Goal: Find specific page/section: Find specific page/section

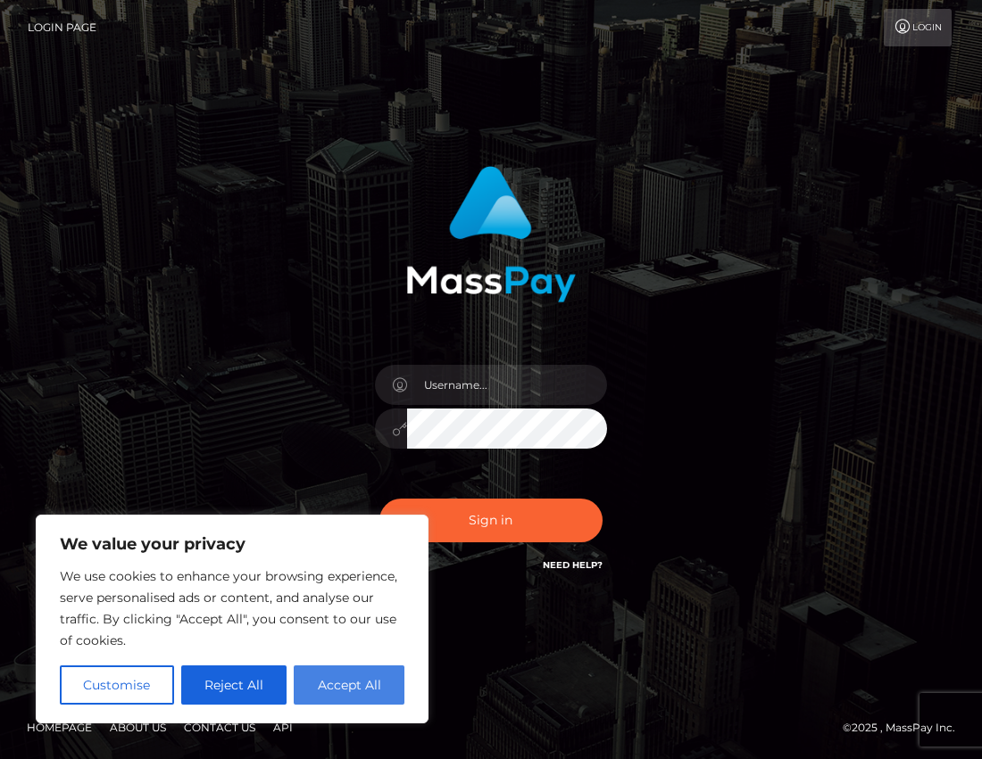
click at [365, 690] on button "Accept All" at bounding box center [349, 685] width 111 height 39
checkbox input "true"
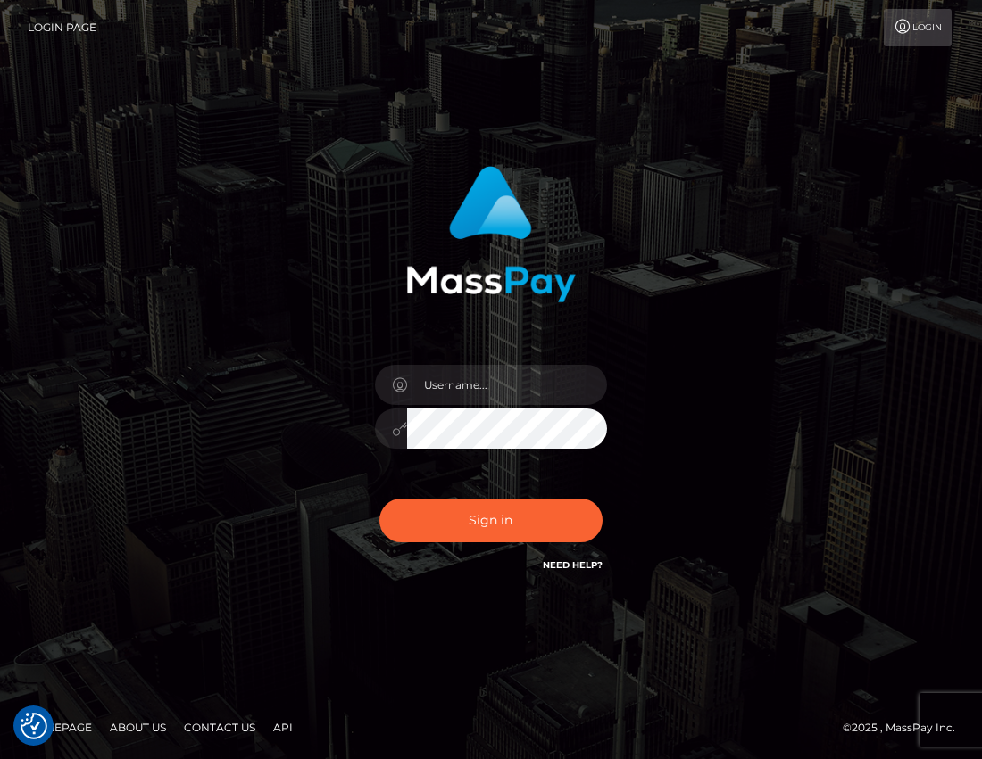
click at [144, 725] on link "About Us" at bounding box center [138, 728] width 70 height 28
click at [918, 29] on link "Login" at bounding box center [917, 27] width 68 height 37
click at [184, 727] on link "Contact Us" at bounding box center [220, 728] width 86 height 28
click at [220, 725] on link "Contact Us" at bounding box center [220, 728] width 86 height 28
click at [120, 733] on link "About Us" at bounding box center [138, 728] width 70 height 28
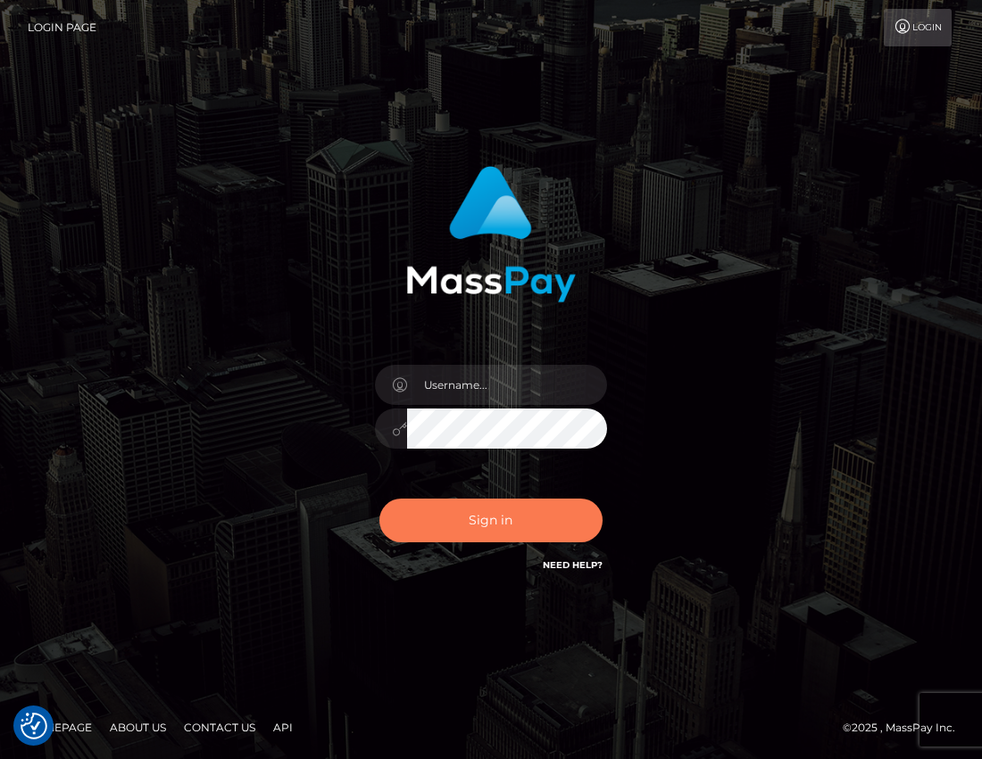
click at [439, 531] on button "Sign in" at bounding box center [490, 521] width 223 height 44
